Goal: Information Seeking & Learning: Find specific fact

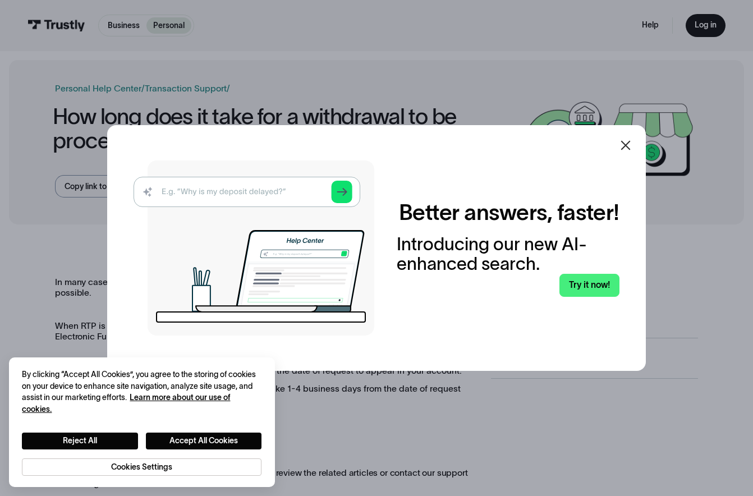
click at [628, 145] on icon at bounding box center [625, 145] width 13 height 13
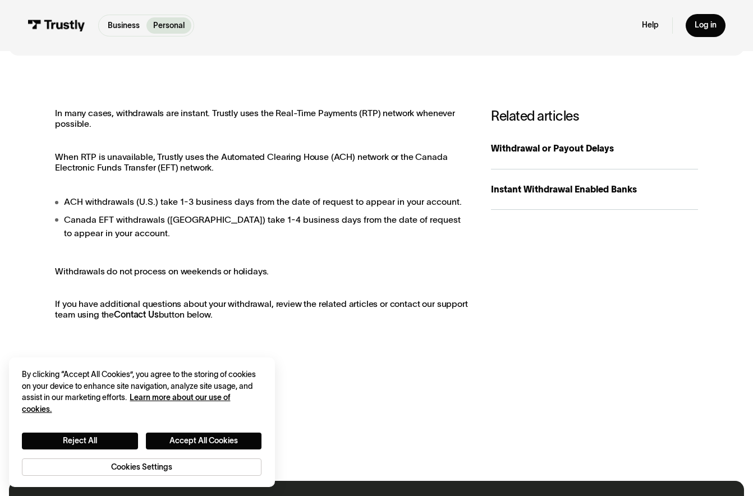
scroll to position [173, 0]
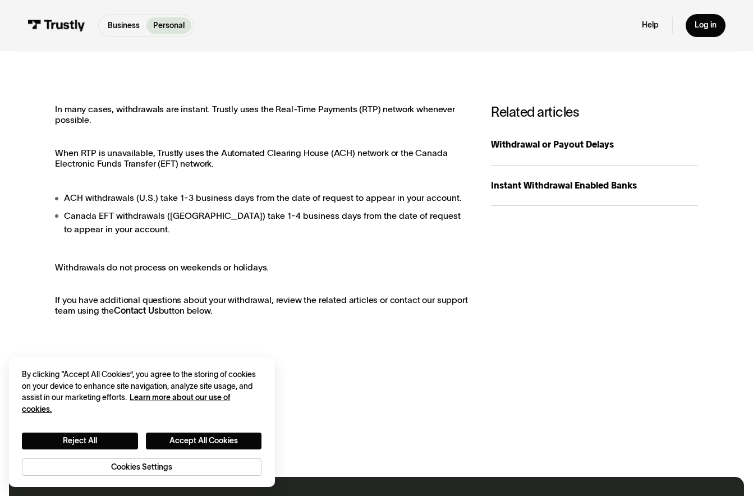
click at [204, 192] on li "ACH withdrawals (U.S.) take 1-3 business days from the date of request to appea…" at bounding box center [261, 197] width 413 height 13
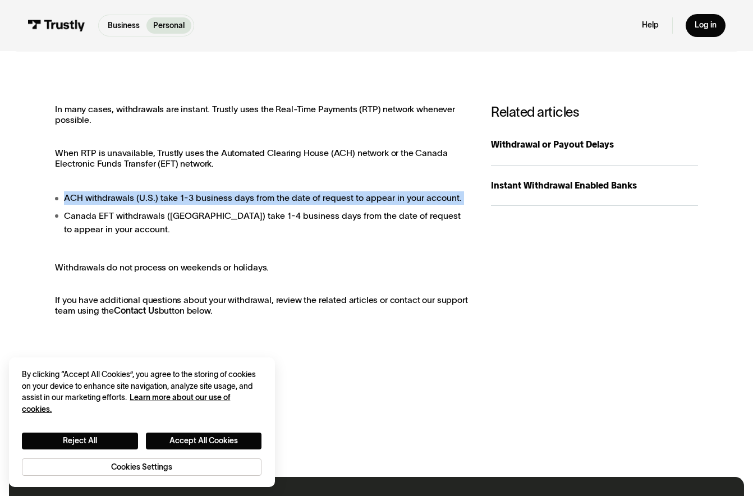
click at [204, 192] on li "ACH withdrawals (U.S.) take 1-3 business days from the date of request to appea…" at bounding box center [261, 197] width 413 height 13
click at [204, 194] on li "ACH withdrawals (U.S.) take 1-3 business days from the date of request to appea…" at bounding box center [261, 197] width 413 height 13
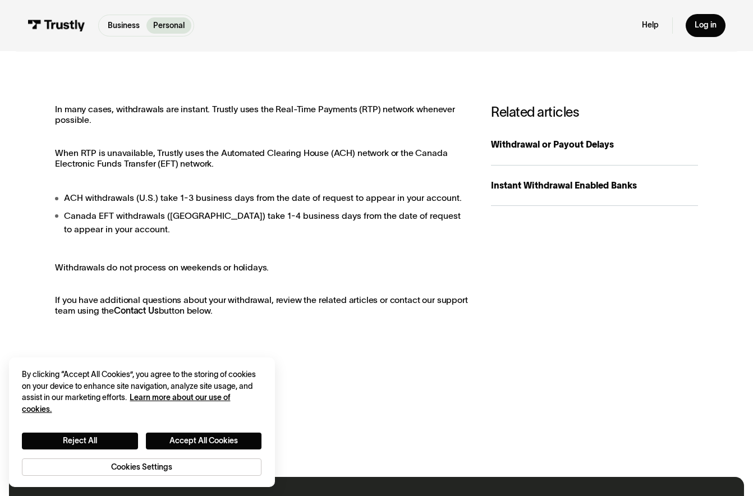
click at [196, 122] on p "In many cases, withdrawals are instant. Trustly uses the Real-Time Payments (RT…" at bounding box center [261, 114] width 413 height 21
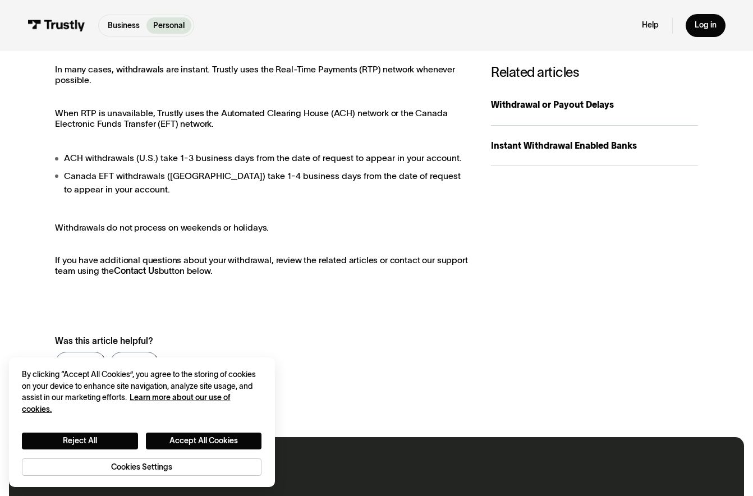
scroll to position [221, 0]
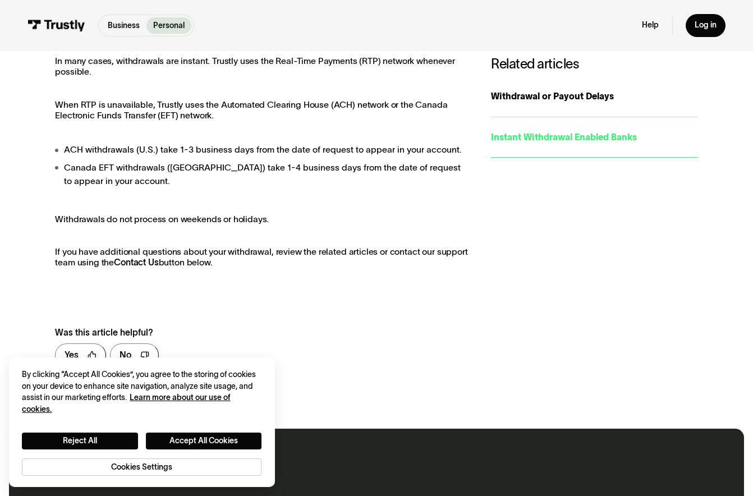
click at [560, 135] on div "Instant Withdrawal Enabled Banks" at bounding box center [594, 137] width 207 height 13
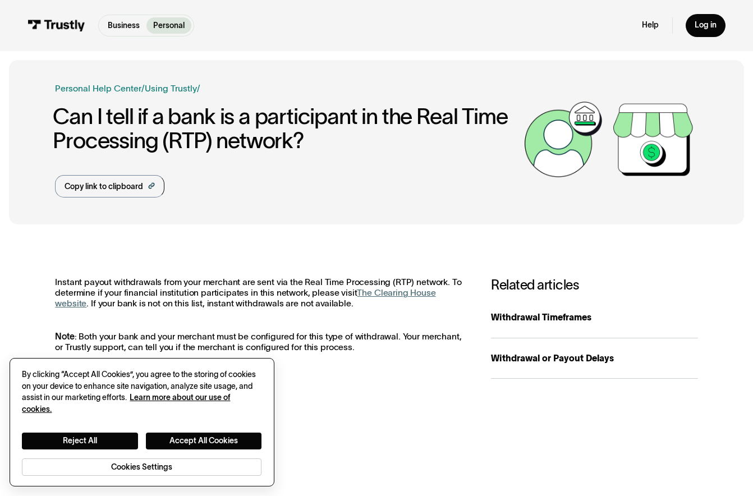
click at [227, 439] on button "Accept All Cookies" at bounding box center [204, 441] width 116 height 17
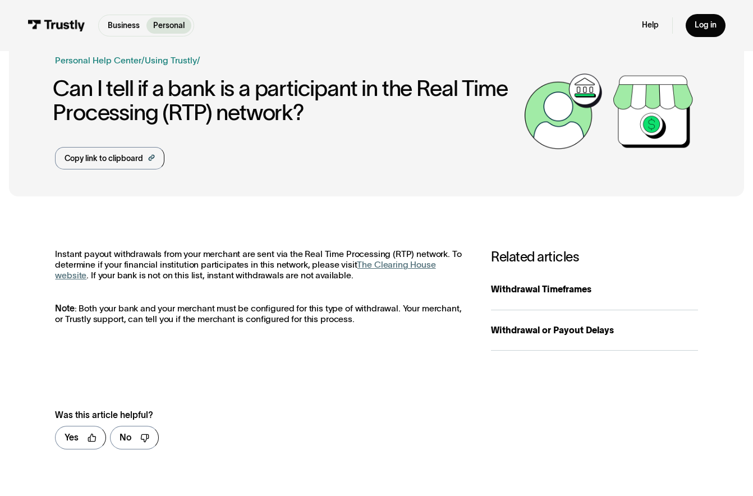
scroll to position [16, 0]
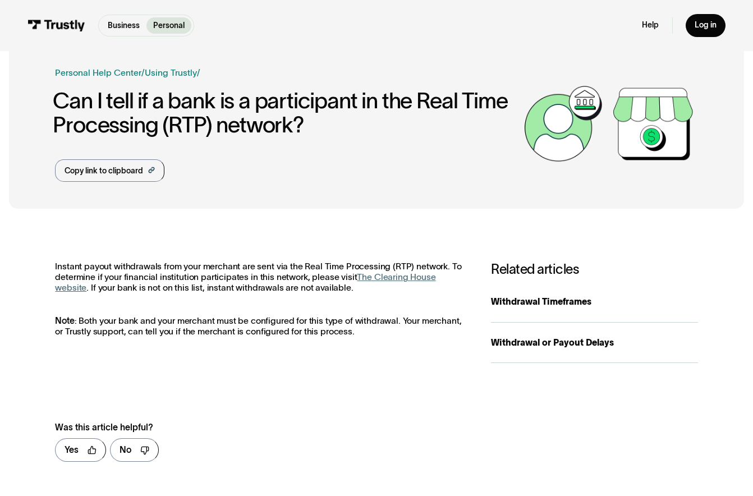
click at [377, 275] on link "The Clearing House website" at bounding box center [245, 282] width 380 height 20
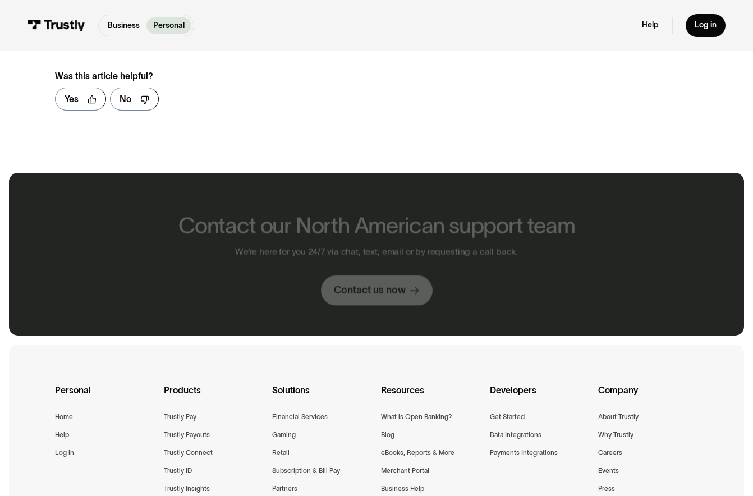
scroll to position [619, 0]
